Goal: Check status: Check status

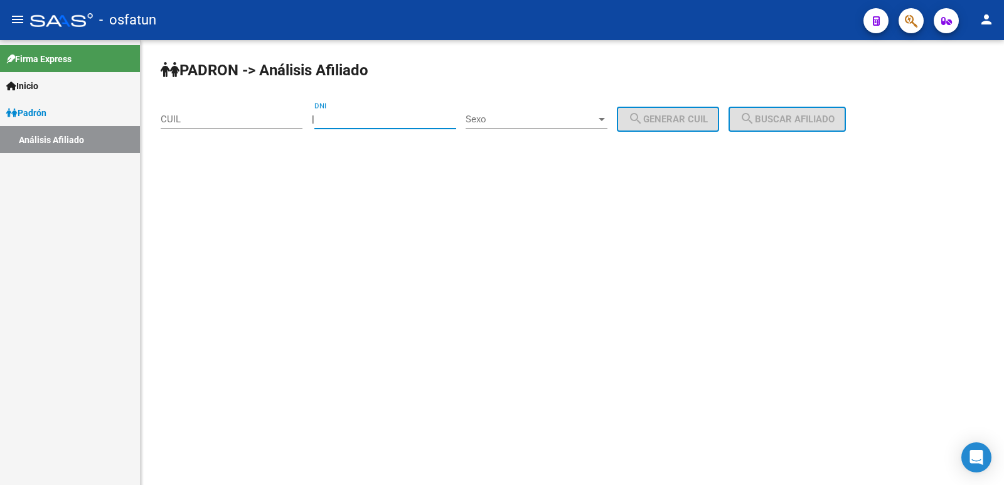
click at [369, 115] on input "DNI" at bounding box center [386, 119] width 142 height 11
paste input "22543581"
type input "22543581"
click at [546, 115] on span "Sexo" at bounding box center [531, 119] width 131 height 11
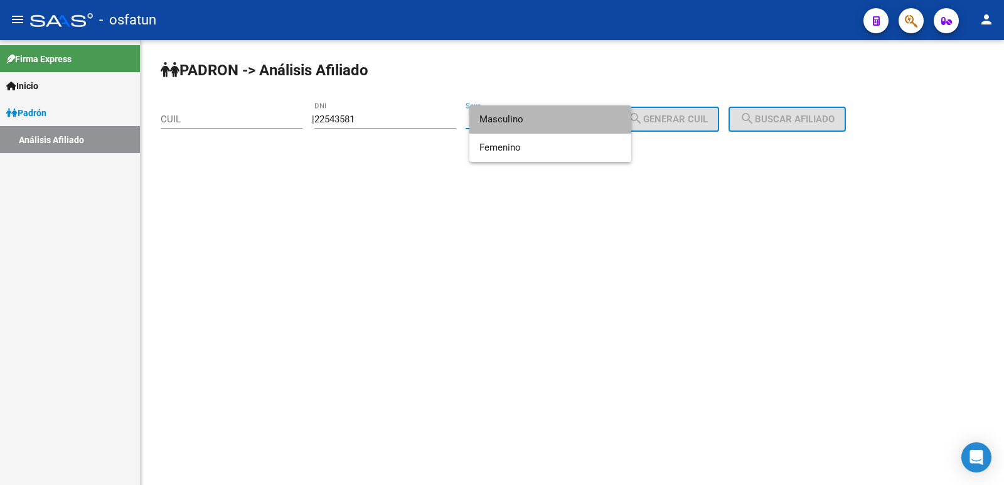
click at [546, 116] on span "Masculino" at bounding box center [551, 119] width 142 height 28
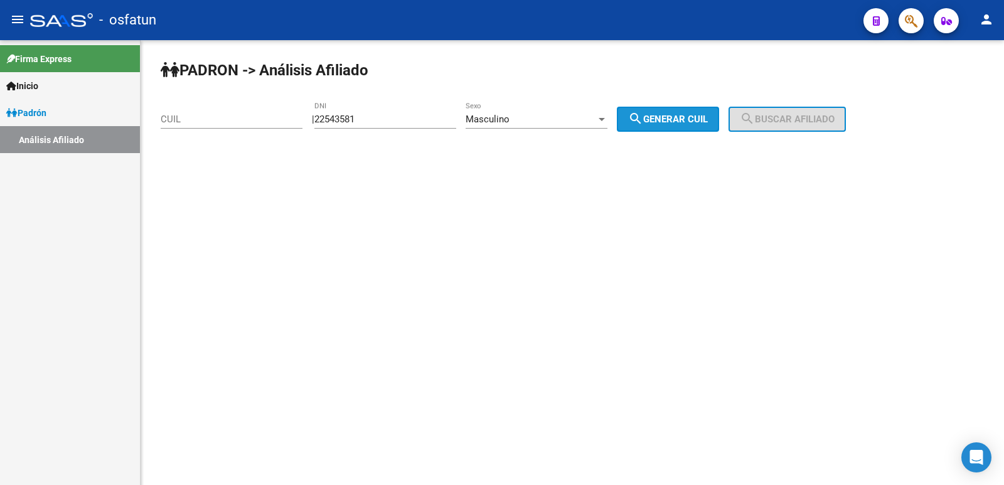
click at [677, 127] on button "search Generar CUIL" at bounding box center [668, 119] width 102 height 25
type input "20-22543581-3"
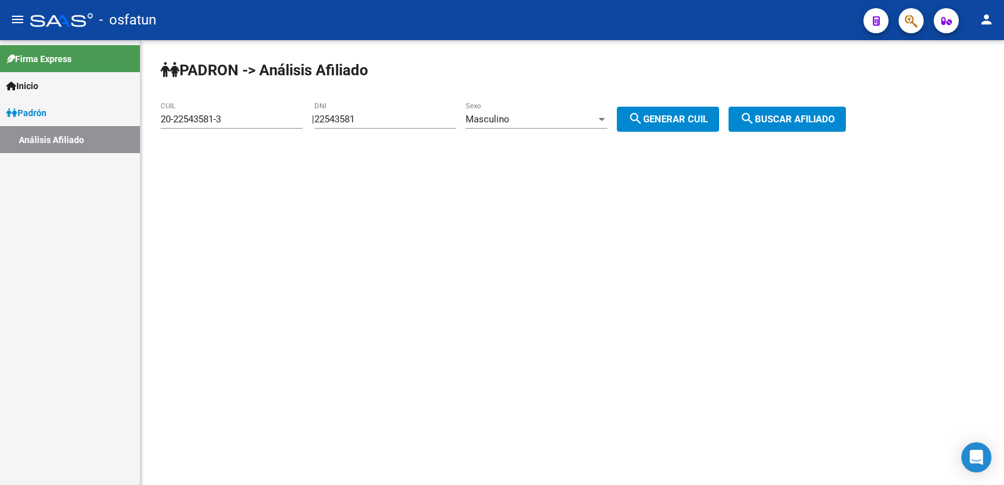
click at [794, 117] on span "search Buscar afiliado" at bounding box center [787, 119] width 95 height 11
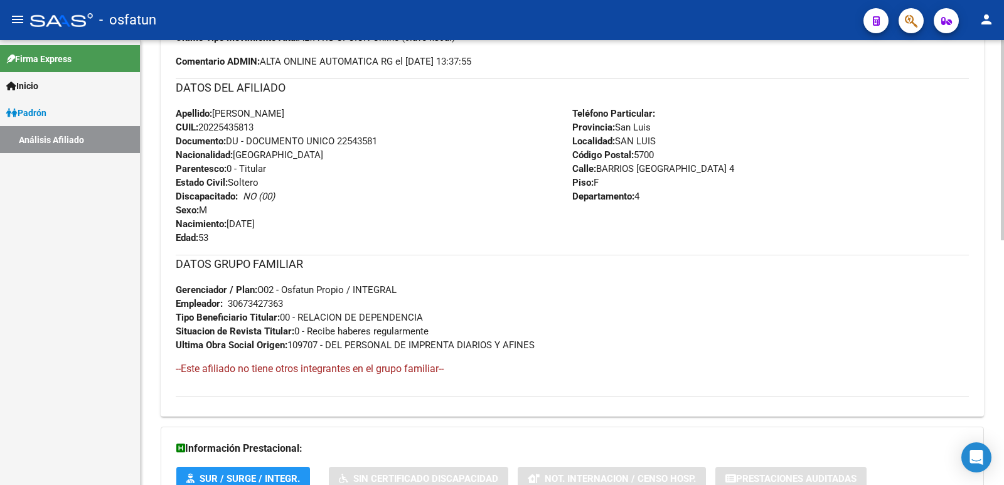
scroll to position [544, 0]
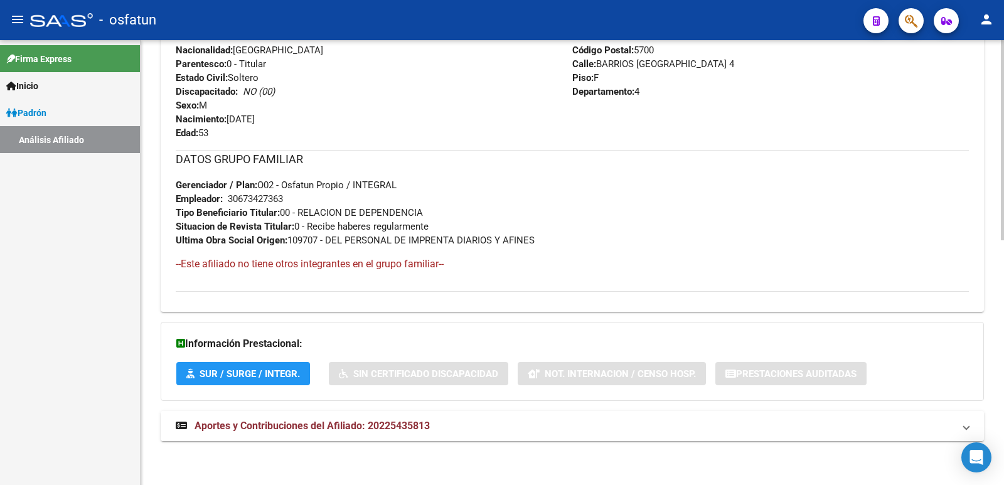
click at [215, 424] on span "Aportes y Contribuciones del Afiliado: 20225435813" at bounding box center [312, 426] width 235 height 12
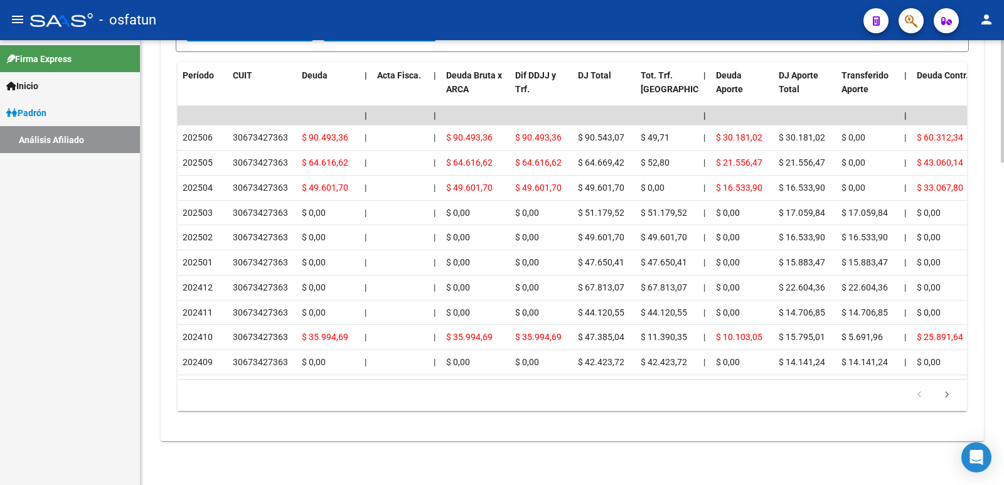
scroll to position [1173, 0]
click at [124, 286] on div "Firma Express Inicio Calendario SSS Instructivos Contacto OS Padrón Análisis Af…" at bounding box center [70, 262] width 140 height 445
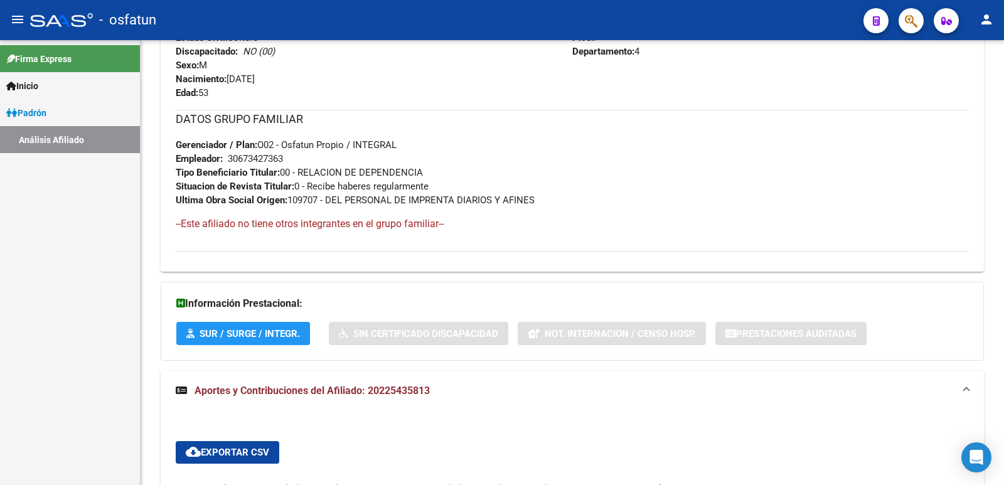
scroll to position [546, 0]
